Goal: Check status: Verify the current state of an ongoing process or item

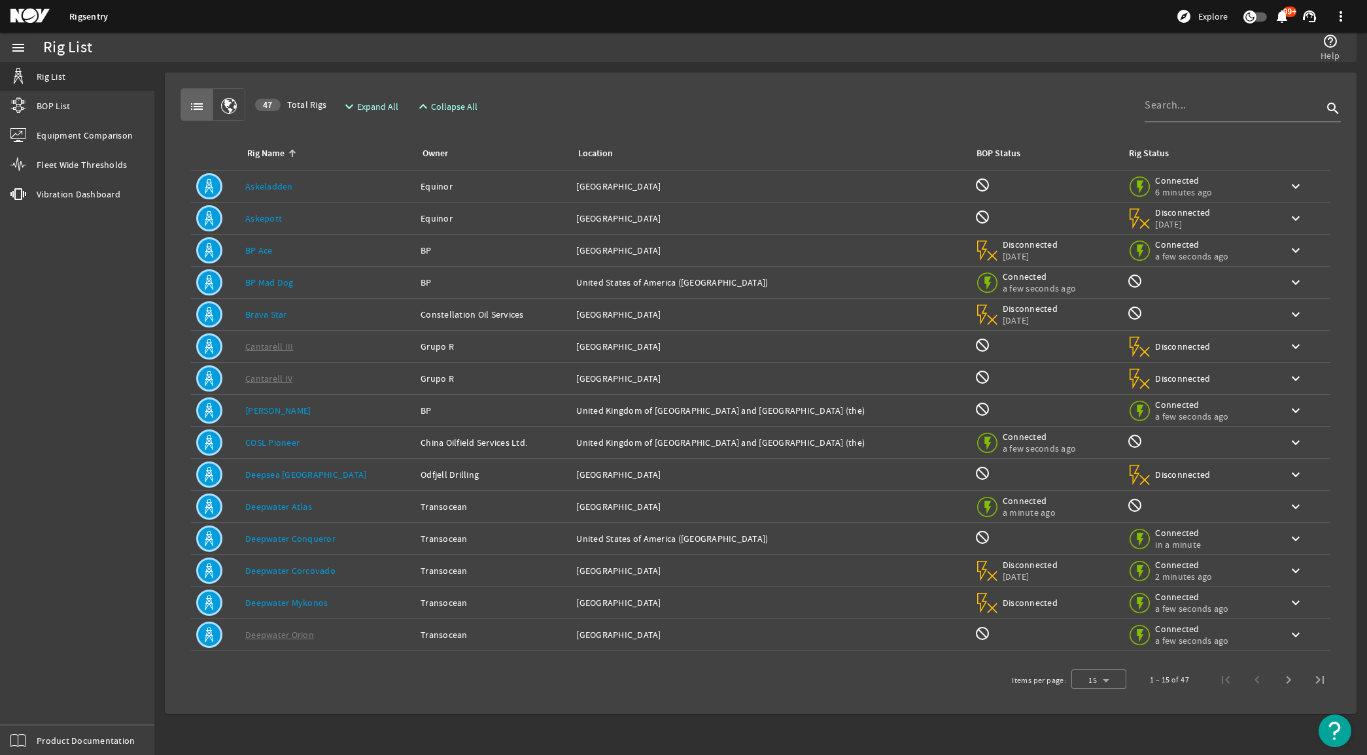
click at [263, 245] on link "BP Ace" at bounding box center [258, 251] width 27 height 12
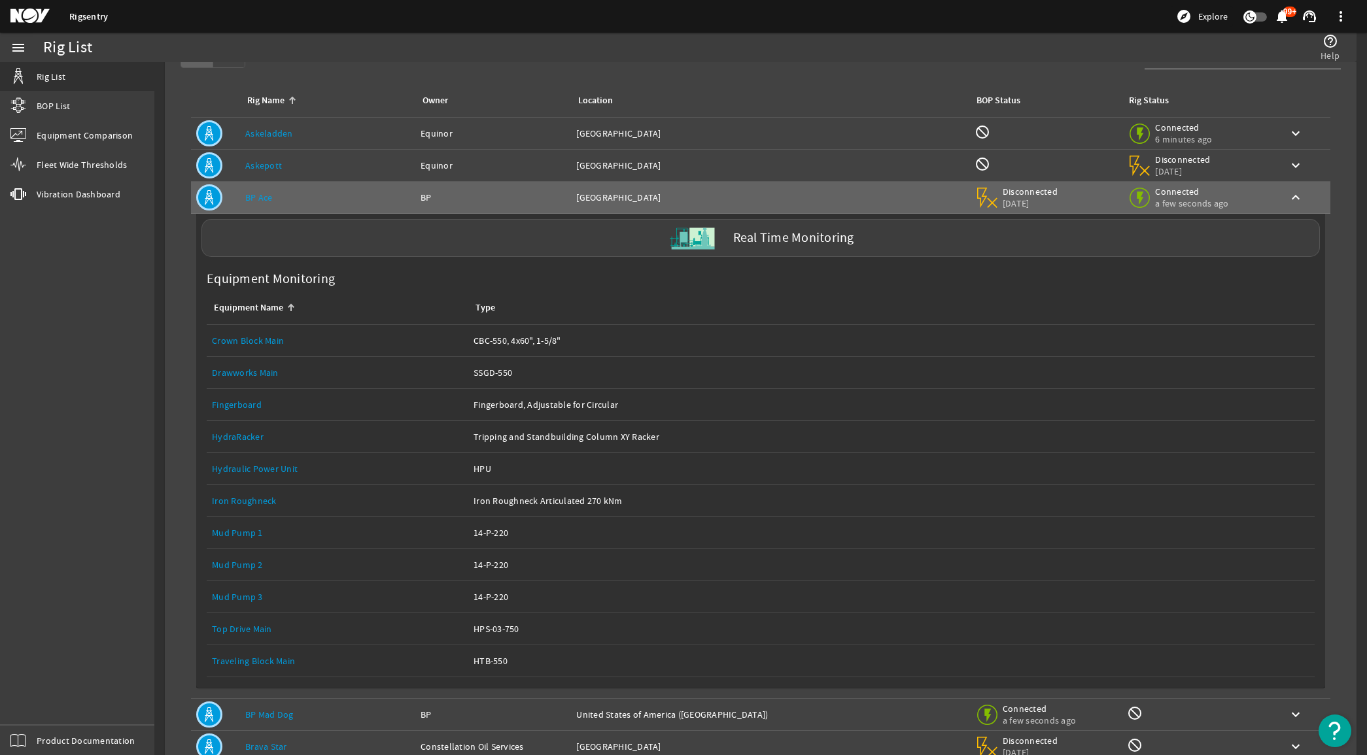
scroll to position [82, 0]
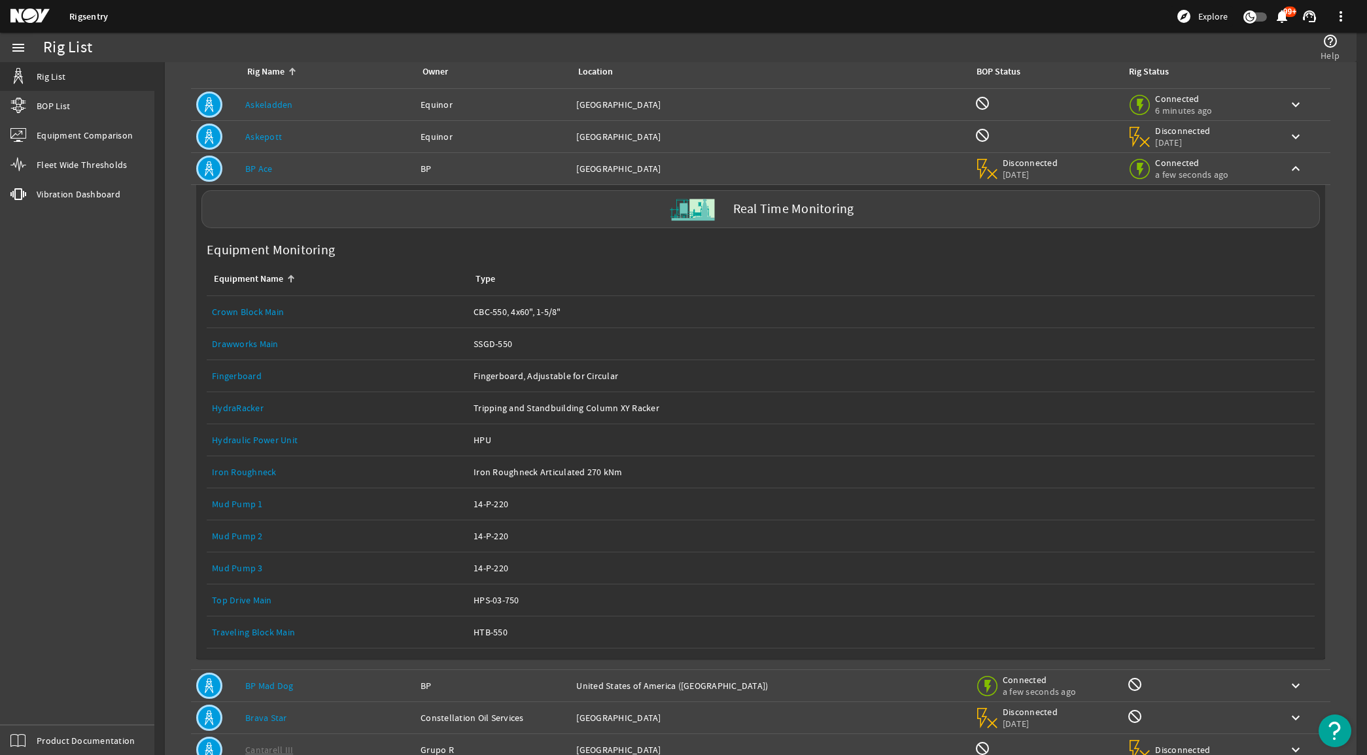
click at [269, 167] on link "BP Ace" at bounding box center [258, 169] width 27 height 12
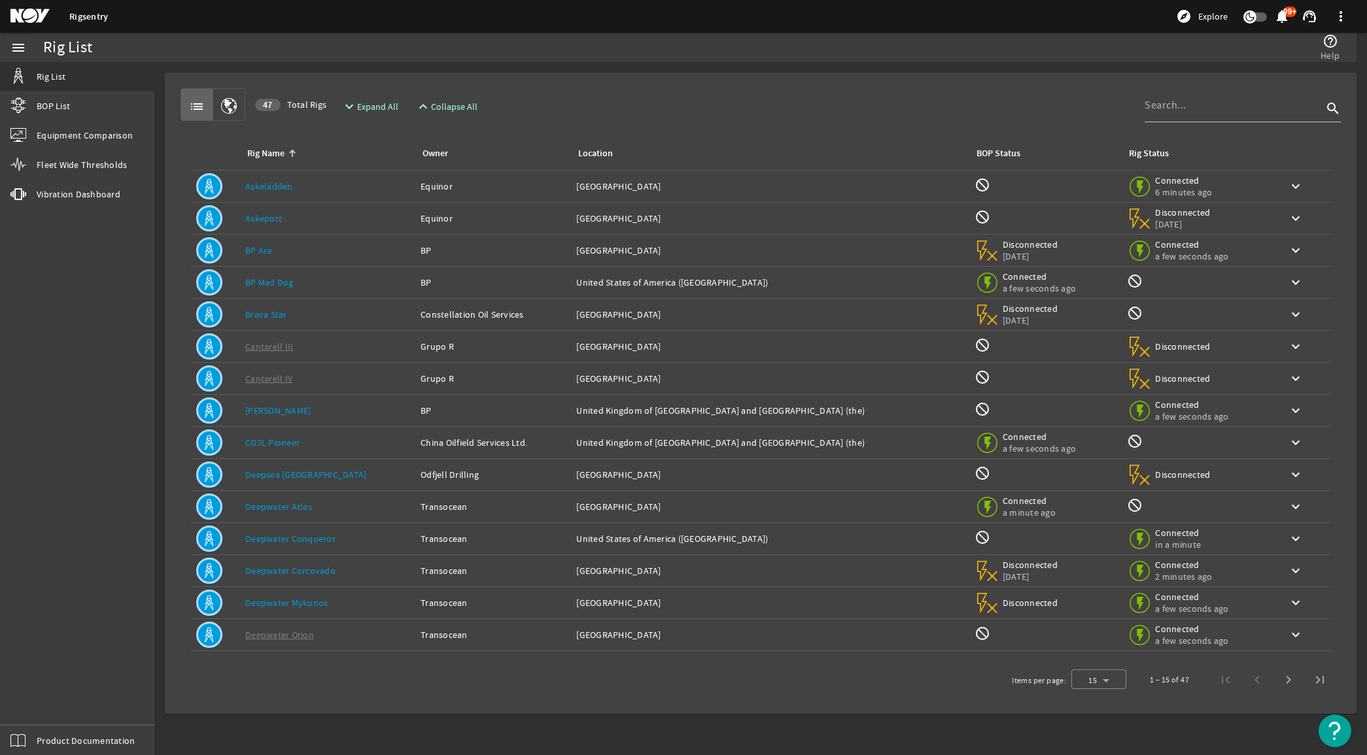
click at [269, 247] on link "BP Ace" at bounding box center [258, 251] width 27 height 12
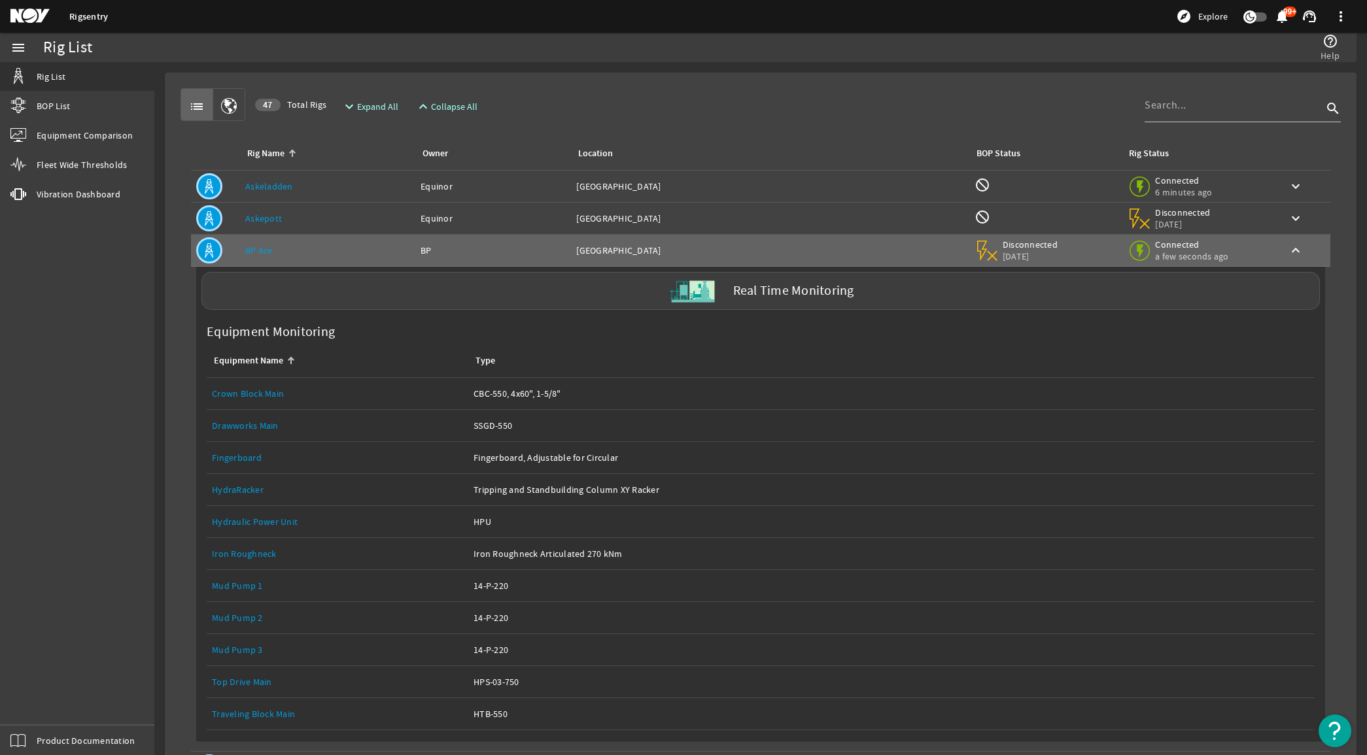
click at [241, 680] on link "Top Drive Main" at bounding box center [242, 682] width 60 height 12
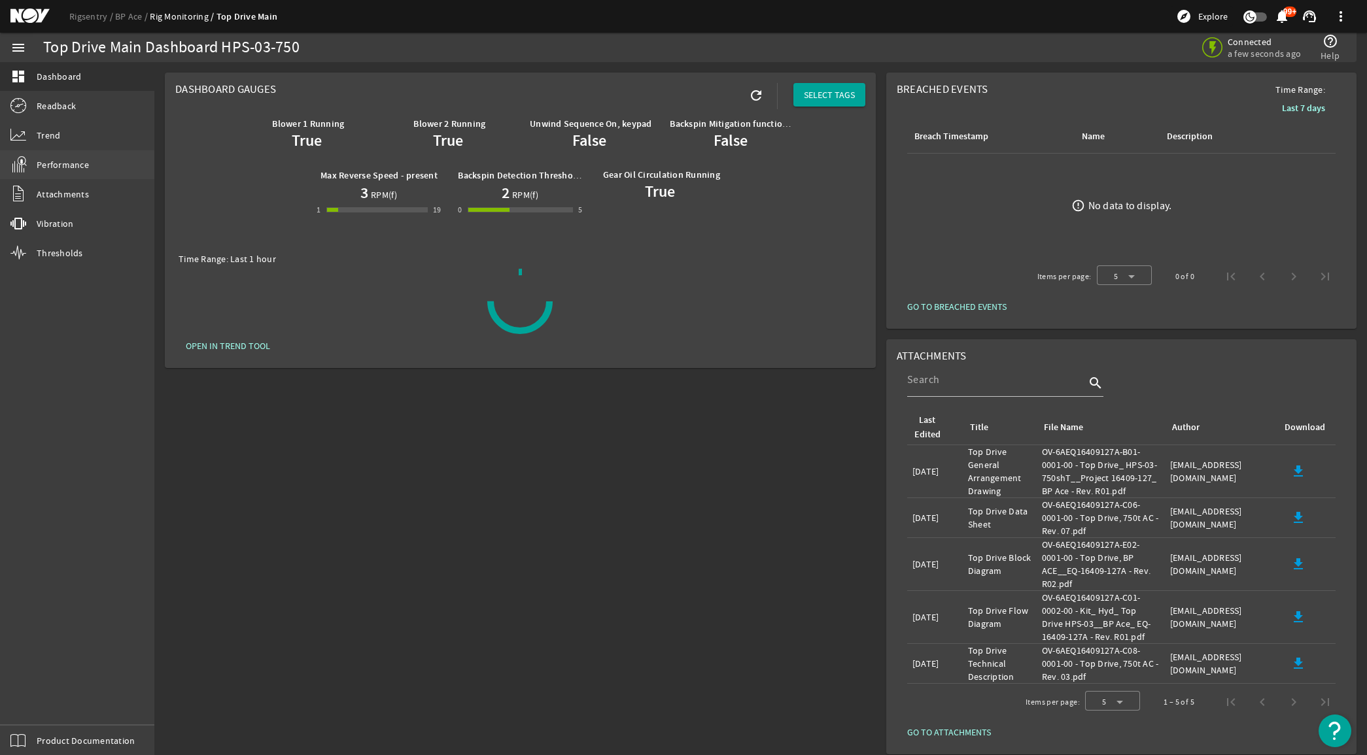
click at [73, 156] on link "Performance" at bounding box center [77, 164] width 154 height 29
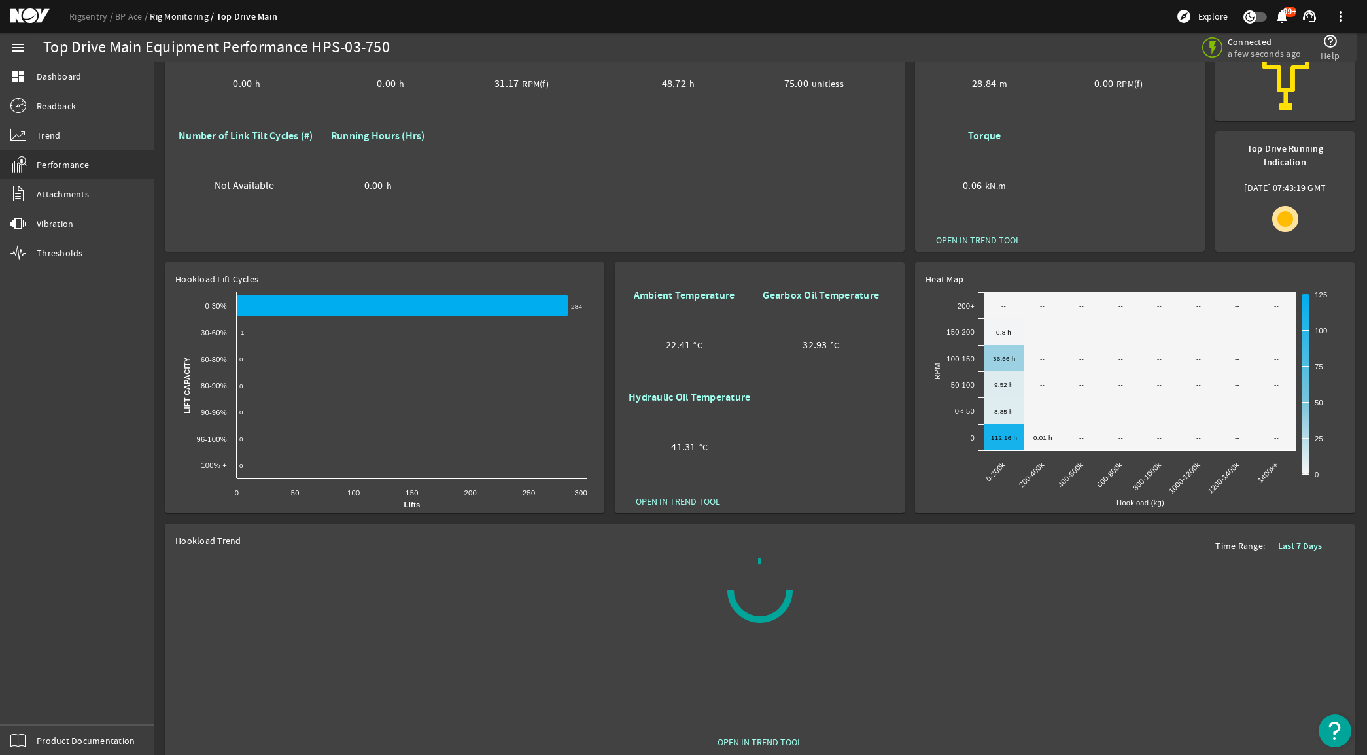
scroll to position [208, 0]
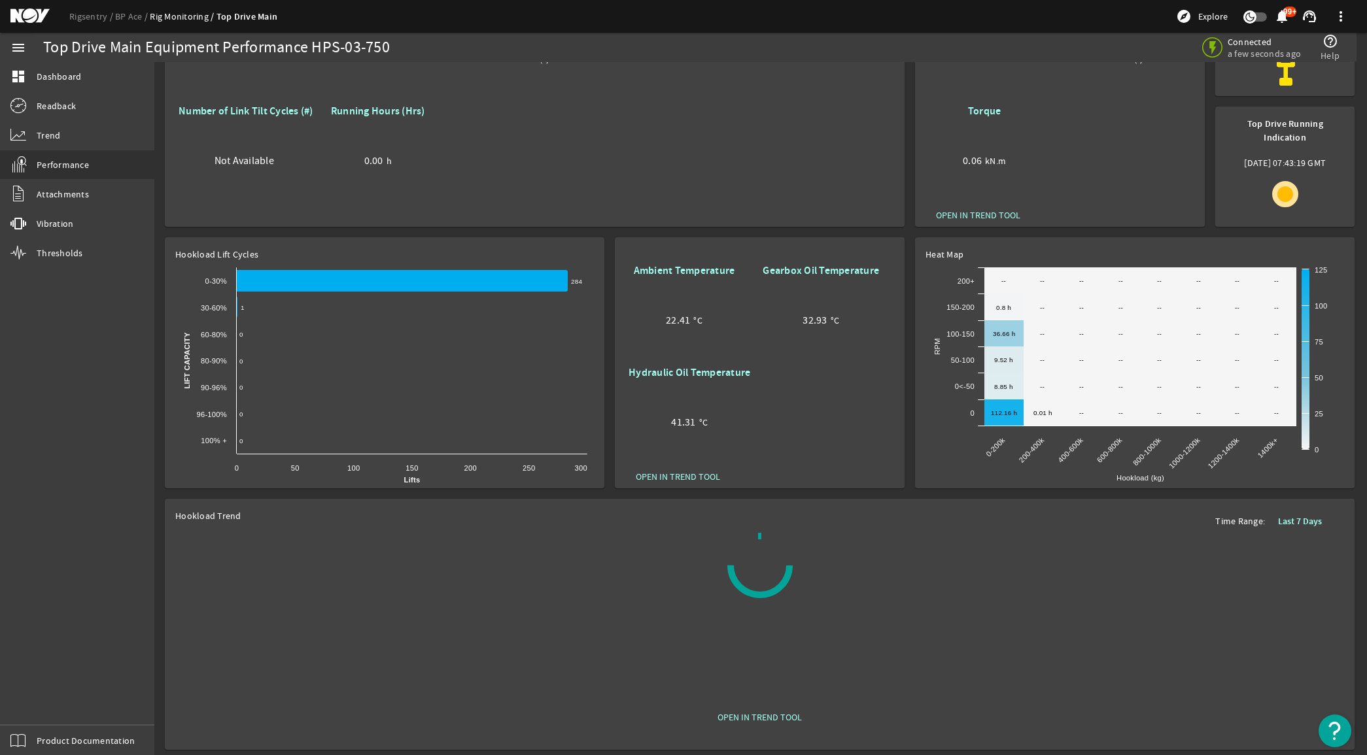
click at [909, 324] on rigsentry-mat-card "Heat Map Created with Highcharts 11.1.0 Hookload (kg) RPM 112.16 h ​ 112.16 h 8…" at bounding box center [1134, 363] width 450 height 262
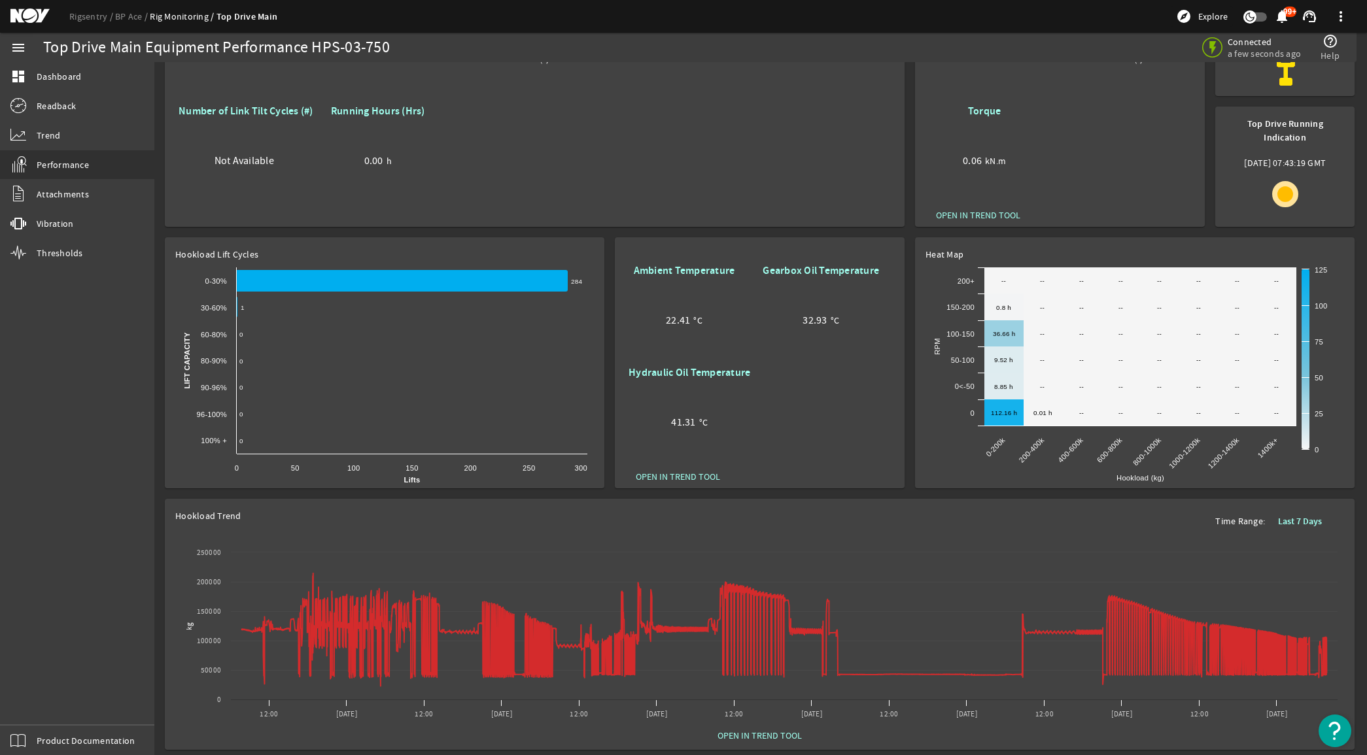
scroll to position [0, 0]
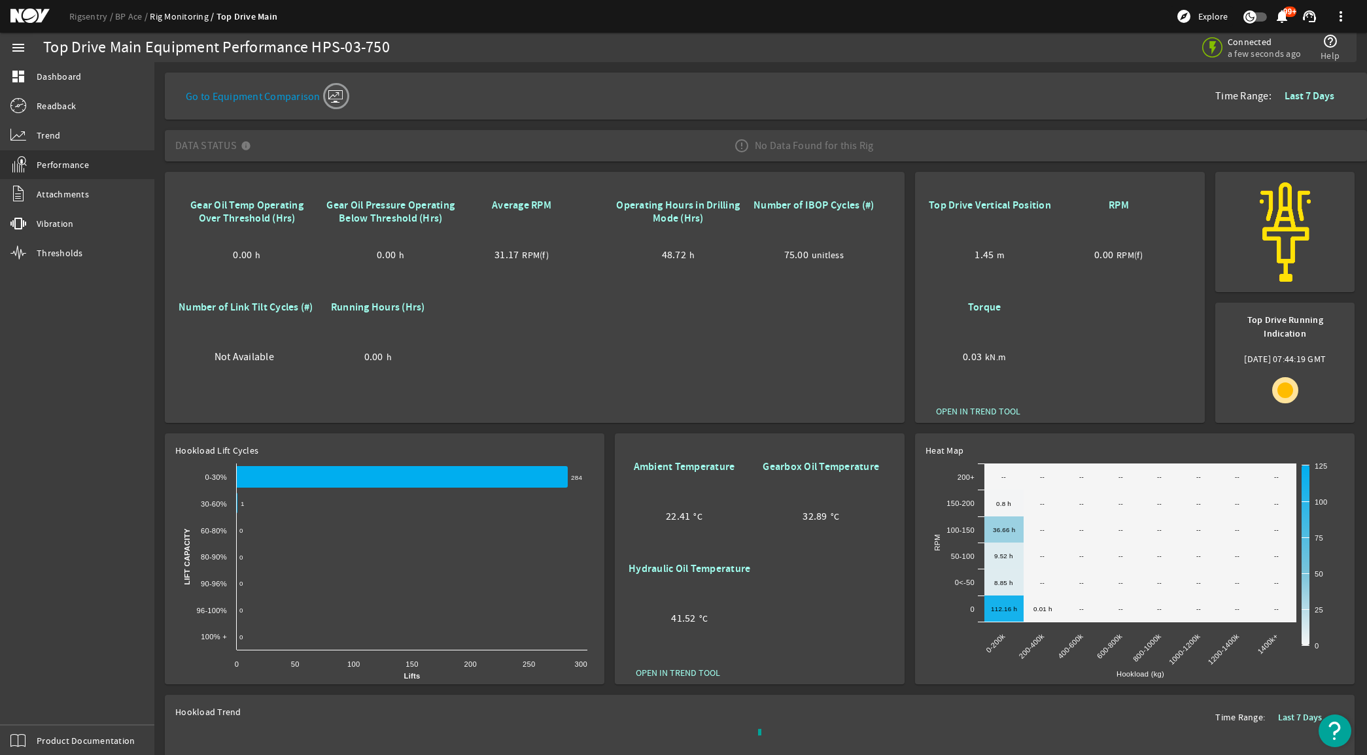
click at [907, 262] on rigsentry-mat-card "Gear Oil Temp Operating Over Threshold (Hrs) 0.00 h Gear Oil Pressure Operating…" at bounding box center [535, 298] width 750 height 262
click at [80, 20] on link "Rigsentry" at bounding box center [92, 16] width 46 height 12
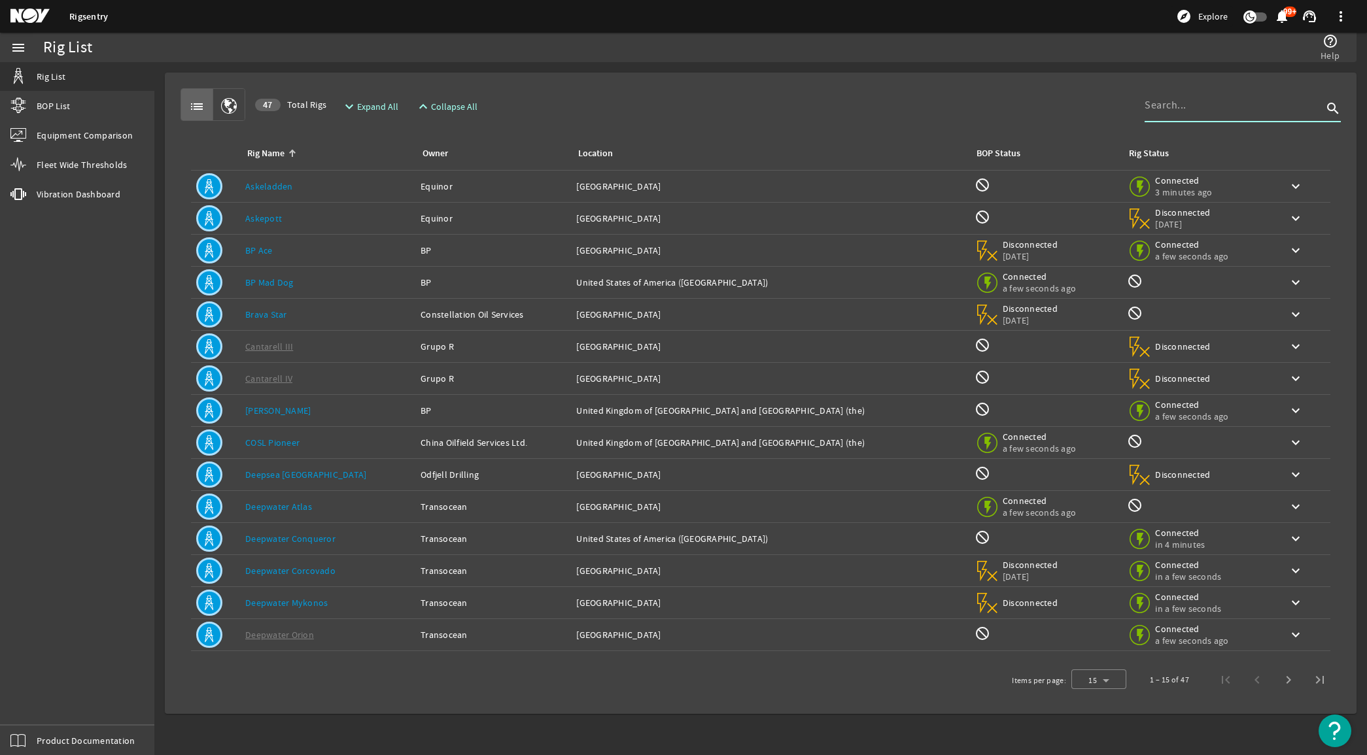
click at [1241, 108] on input at bounding box center [1233, 105] width 178 height 16
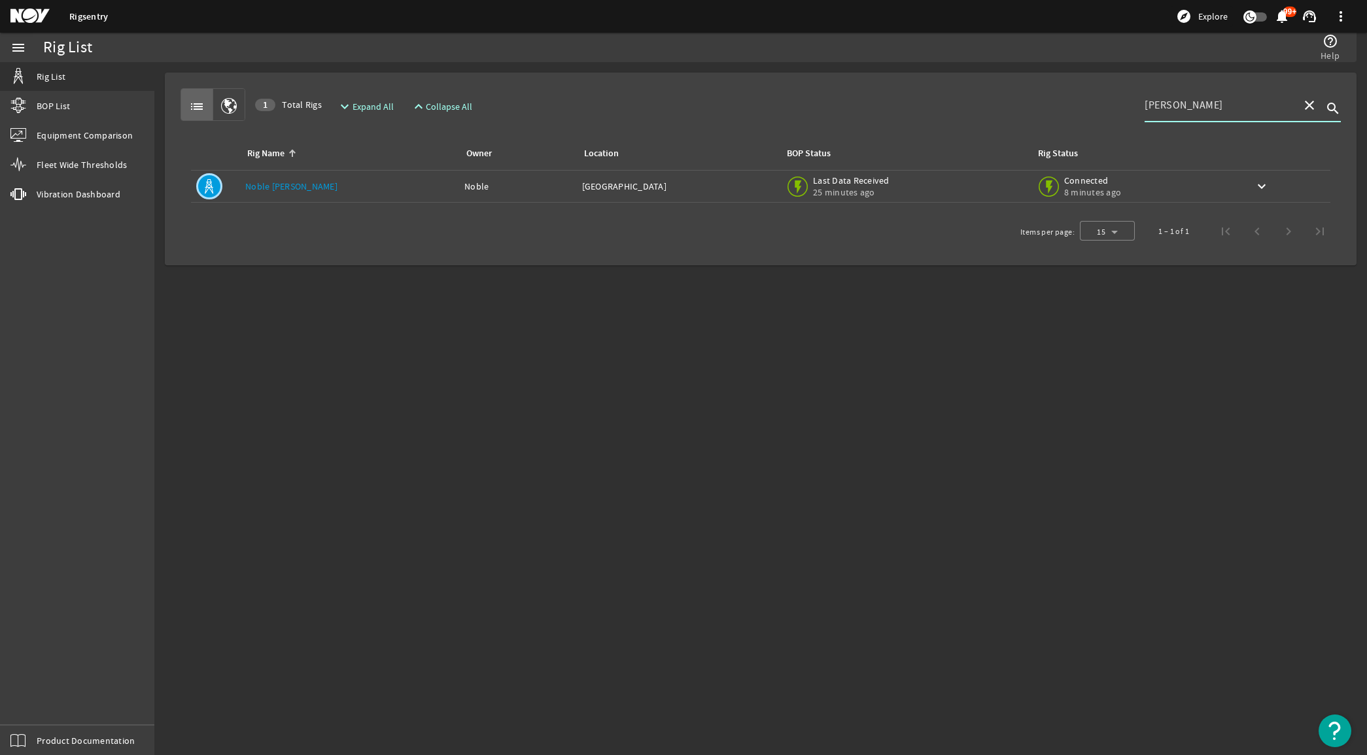
type input "[PERSON_NAME]"
click at [296, 188] on link "Noble [PERSON_NAME]" at bounding box center [291, 186] width 92 height 12
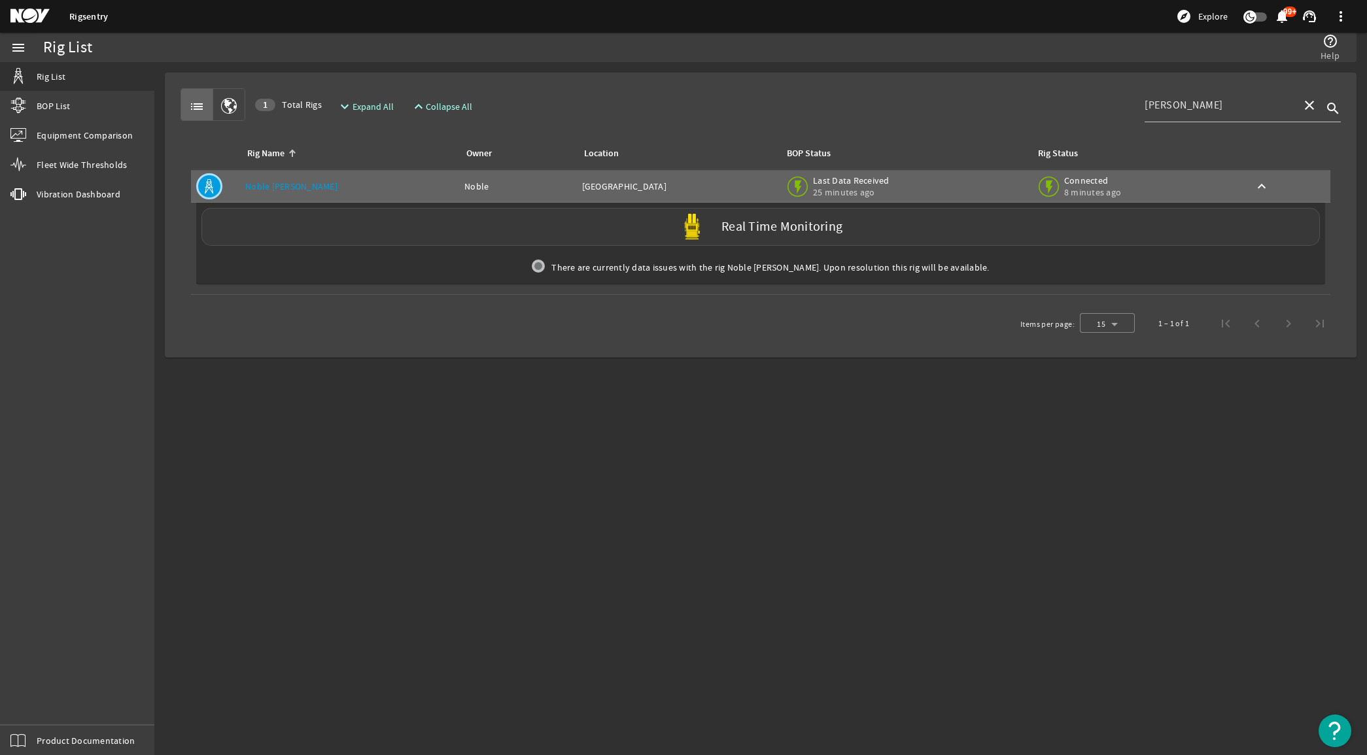
click at [507, 244] on div "Real Time Monitoring" at bounding box center [760, 227] width 1118 height 38
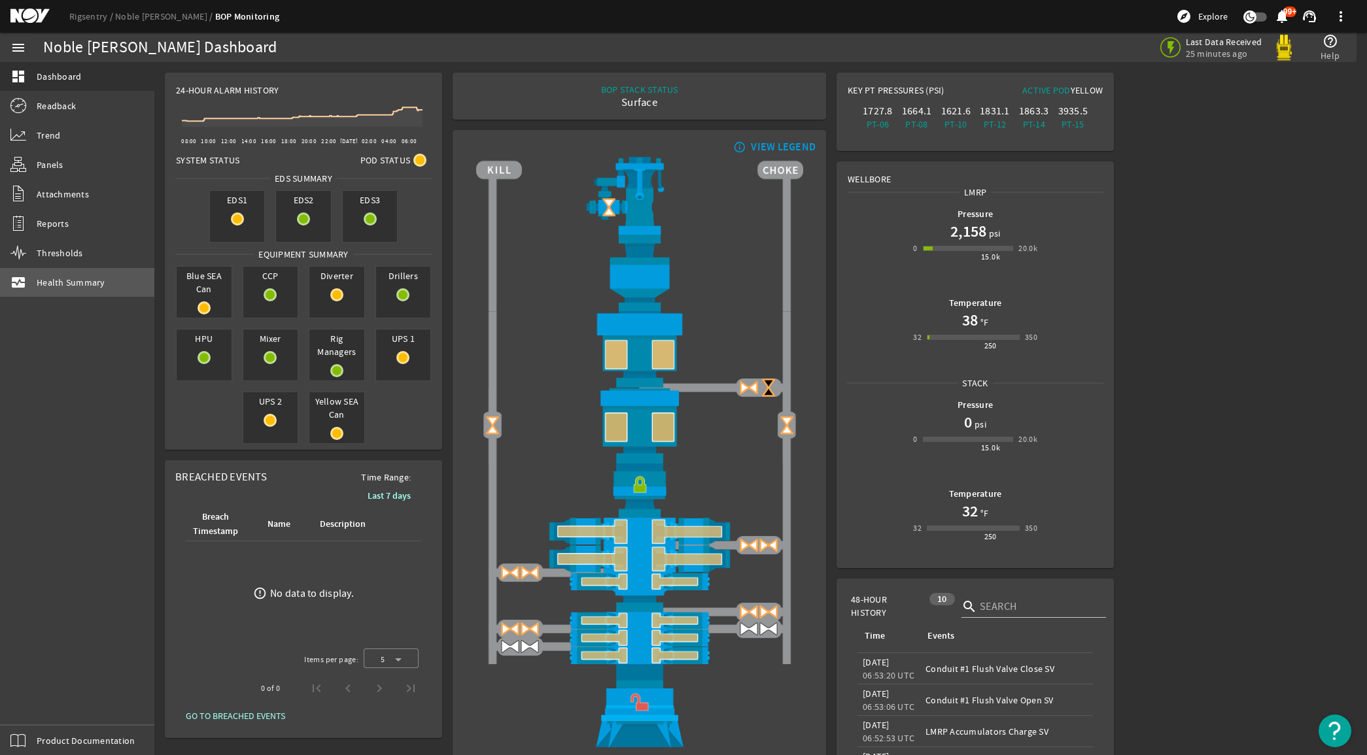
click at [87, 286] on span "Health Summary" at bounding box center [71, 282] width 69 height 13
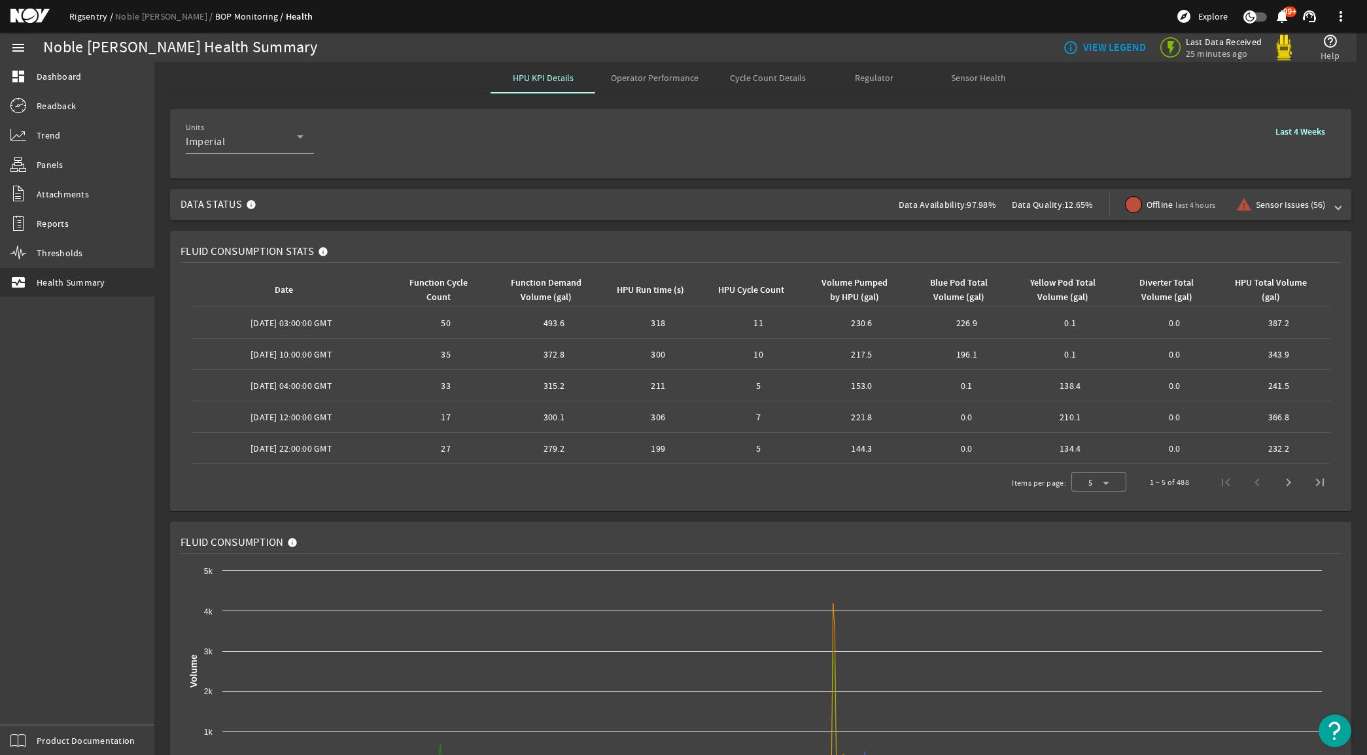
click at [77, 12] on link "Rigsentry" at bounding box center [92, 16] width 46 height 12
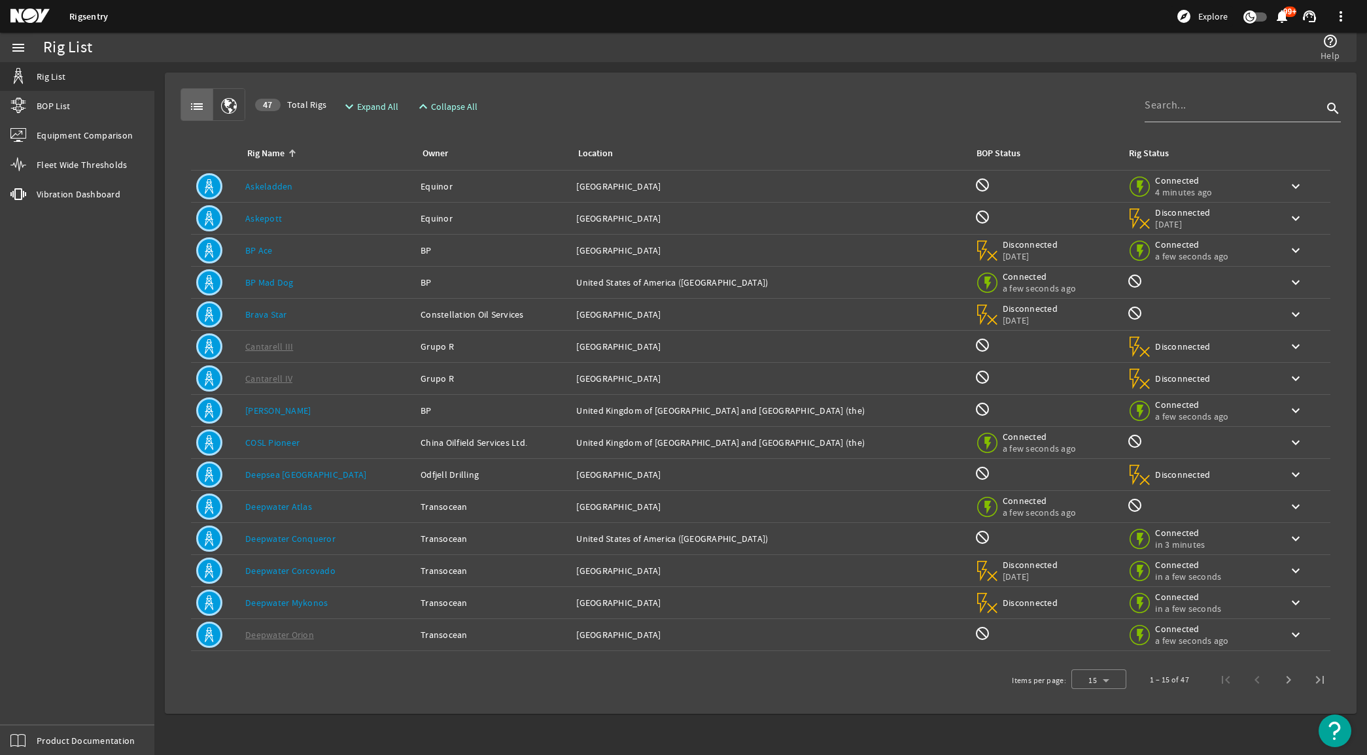
click at [266, 252] on link "BP Ace" at bounding box center [258, 251] width 27 height 12
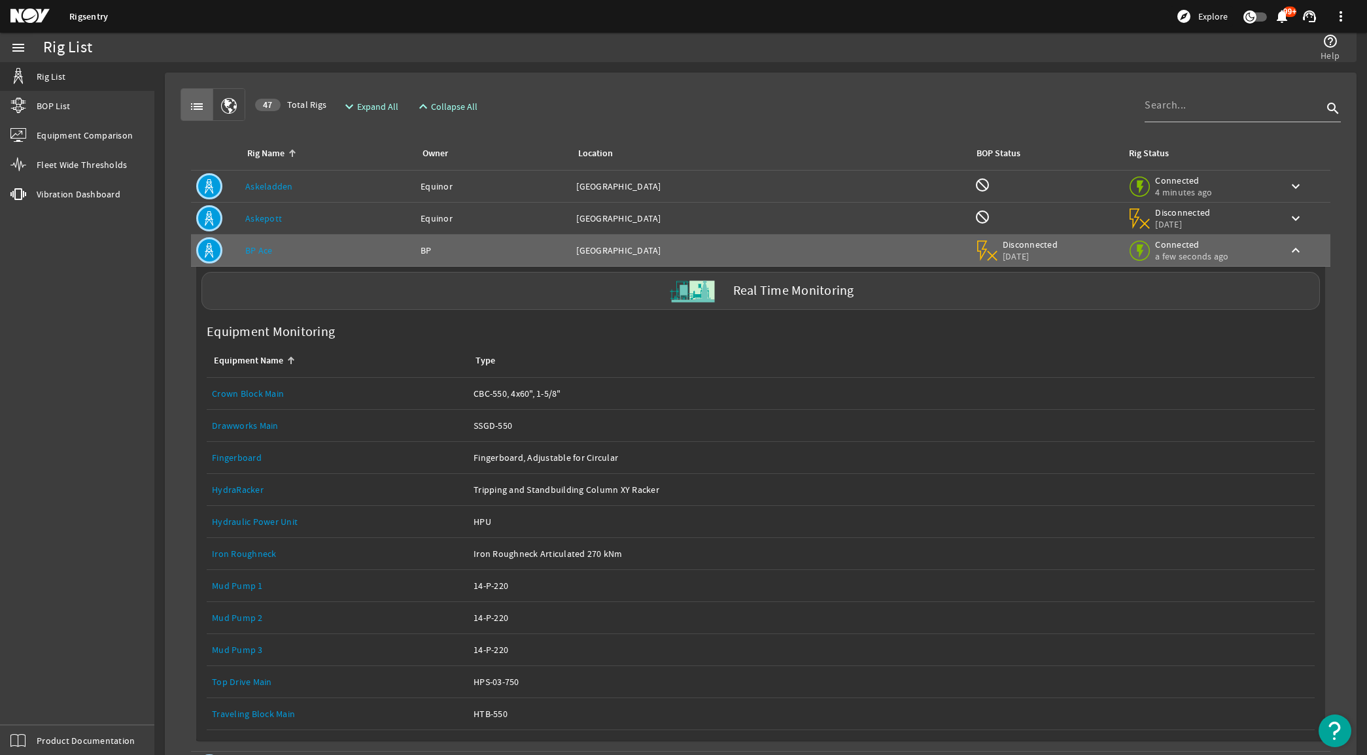
scroll to position [82, 0]
